Goal: Task Accomplishment & Management: Use online tool/utility

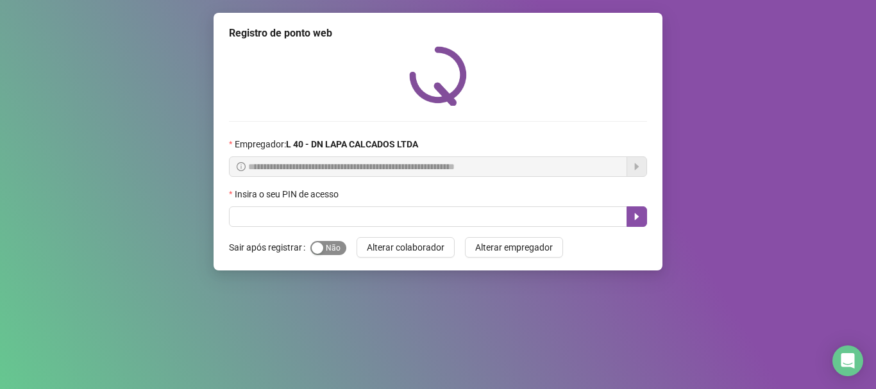
click at [342, 248] on span "Sim Não" at bounding box center [328, 248] width 36 height 14
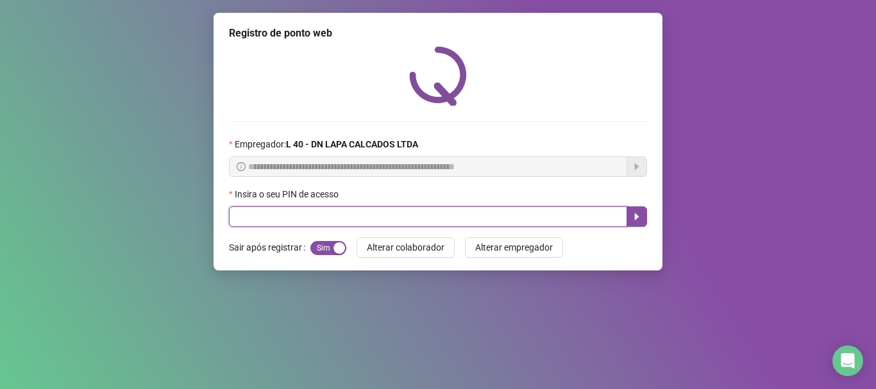
click at [335, 221] on input "text" at bounding box center [428, 217] width 398 height 21
type input "*****"
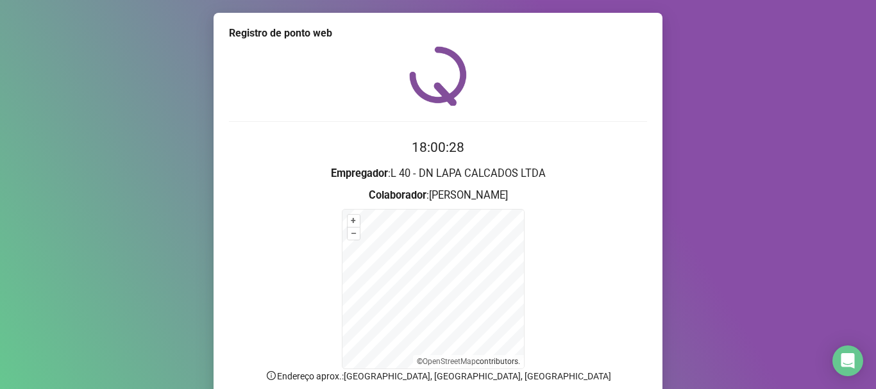
scroll to position [108, 0]
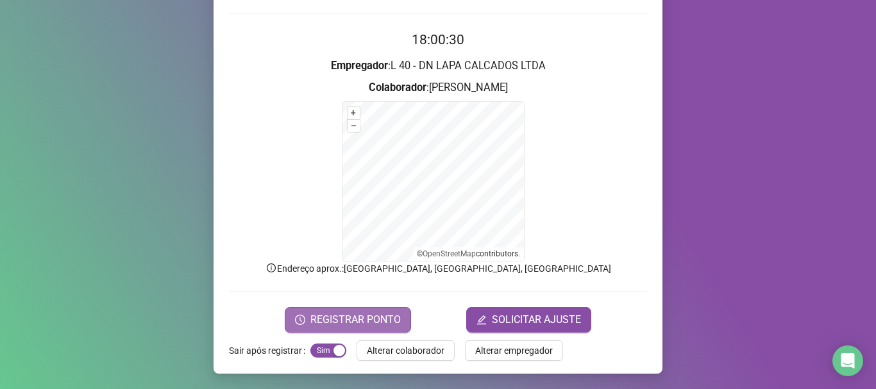
click at [356, 320] on span "REGISTRAR PONTO" at bounding box center [355, 319] width 90 height 15
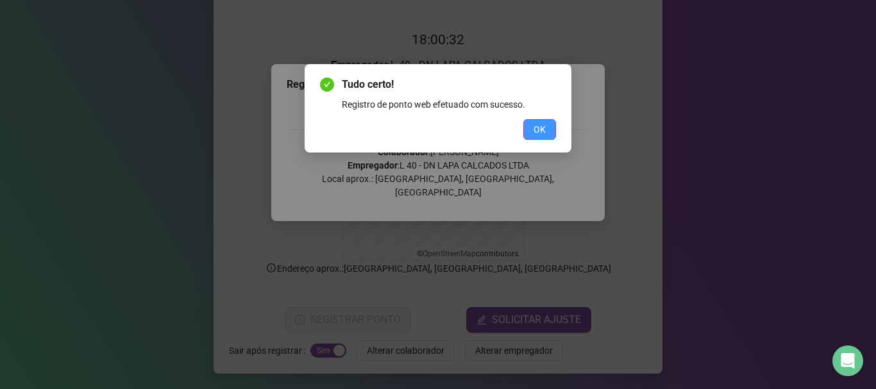
click at [542, 124] on span "OK" at bounding box center [540, 130] width 12 height 14
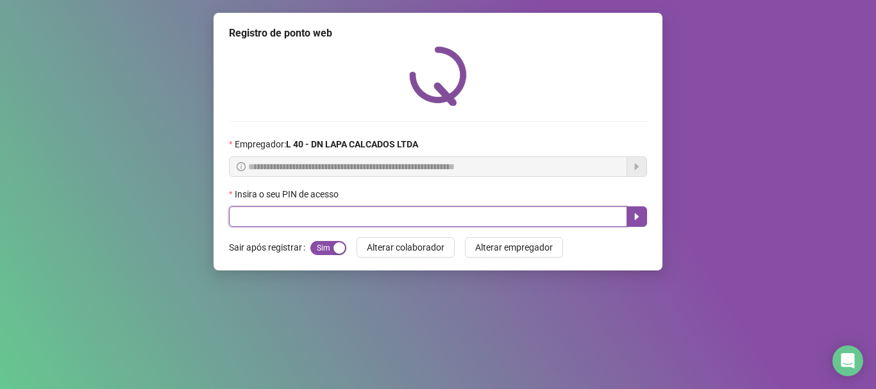
click at [406, 221] on input "text" at bounding box center [428, 217] width 398 height 21
type input "*****"
click at [636, 218] on icon "caret-right" at bounding box center [637, 217] width 4 height 7
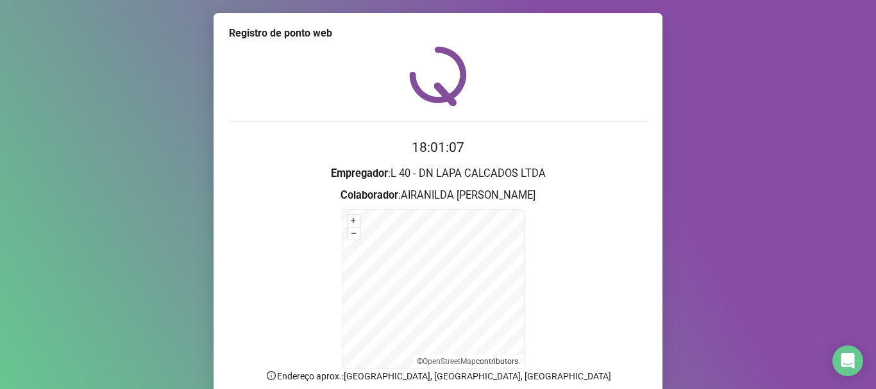
scroll to position [108, 0]
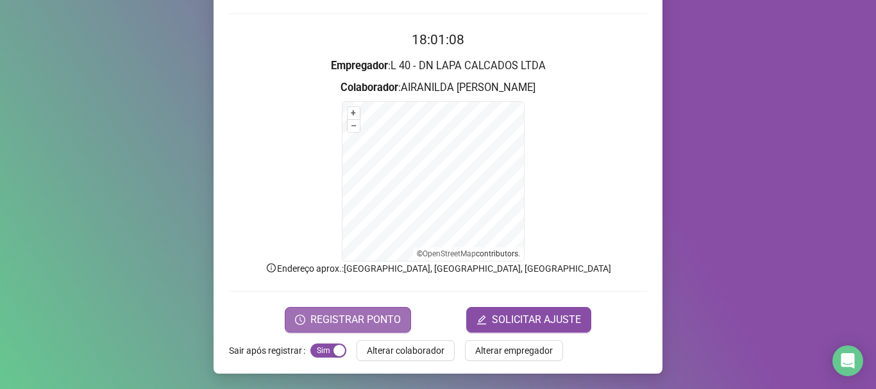
click at [386, 318] on span "REGISTRAR PONTO" at bounding box center [355, 319] width 90 height 15
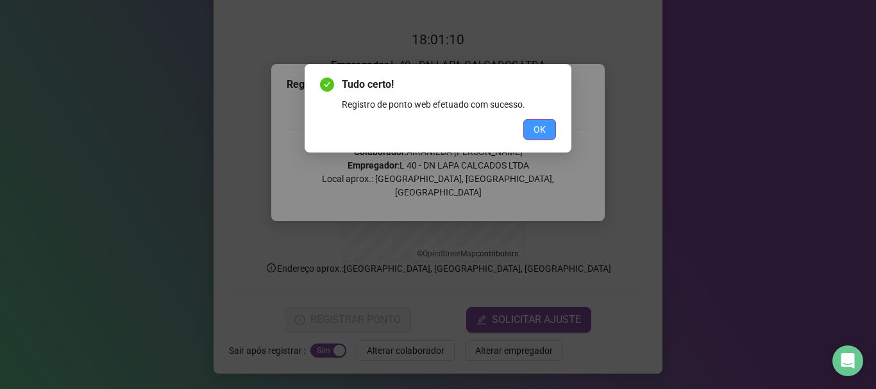
click at [541, 131] on span "OK" at bounding box center [540, 130] width 12 height 14
